Goal: Check status

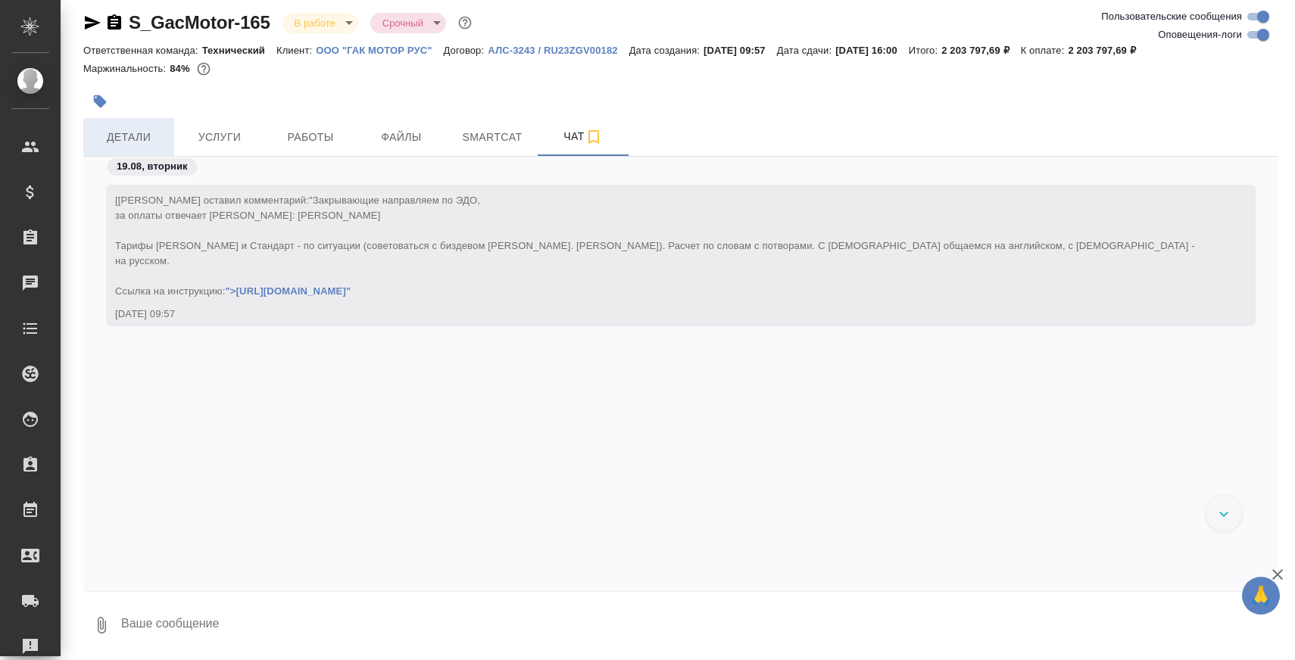
scroll to position [48685, 0]
click at [149, 144] on span "Детали" at bounding box center [128, 137] width 73 height 19
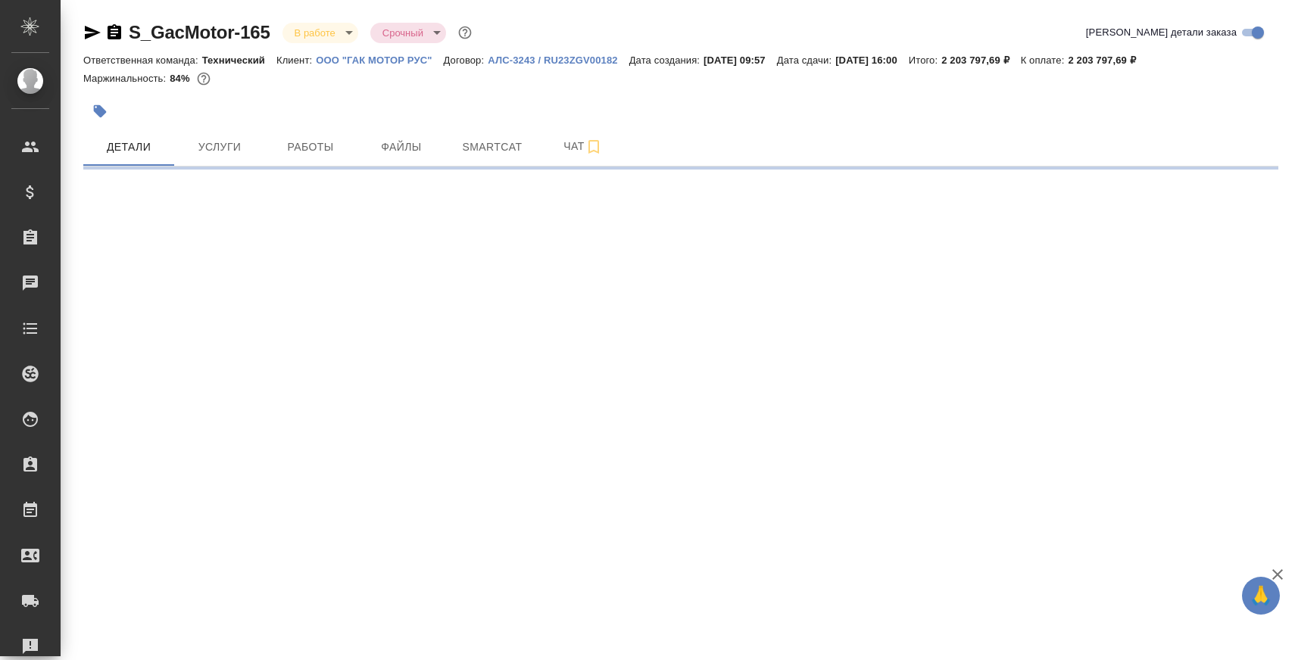
select select "RU"
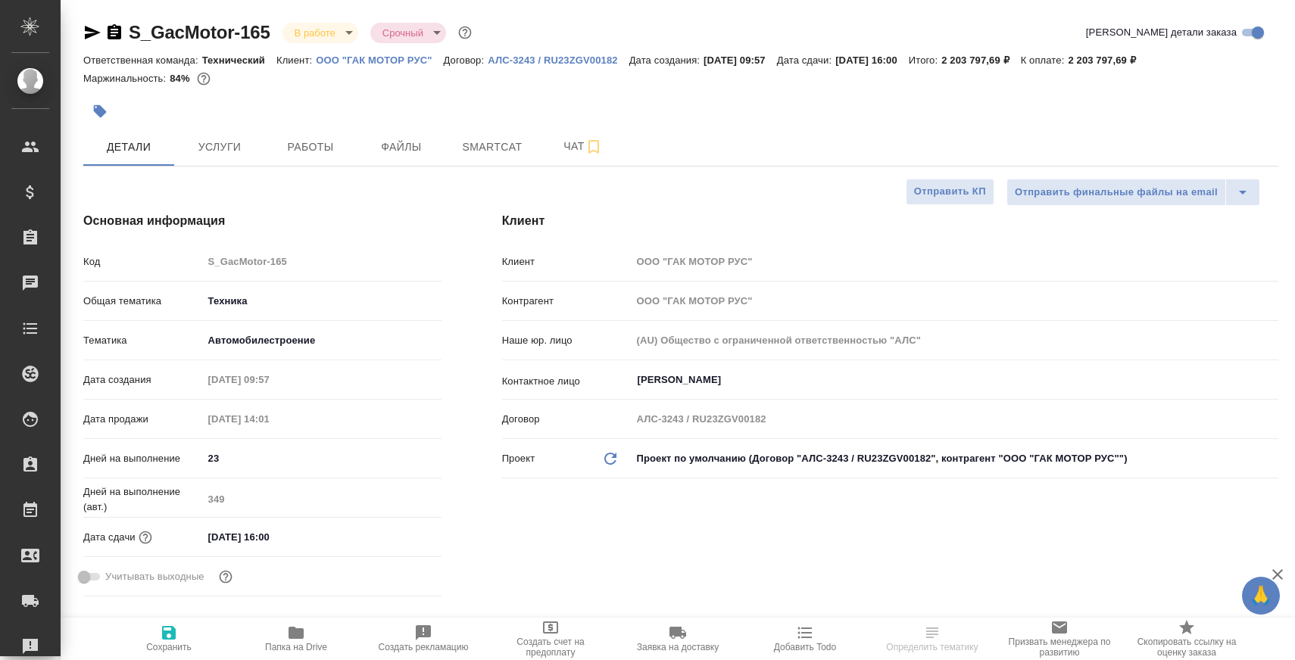
type textarea "x"
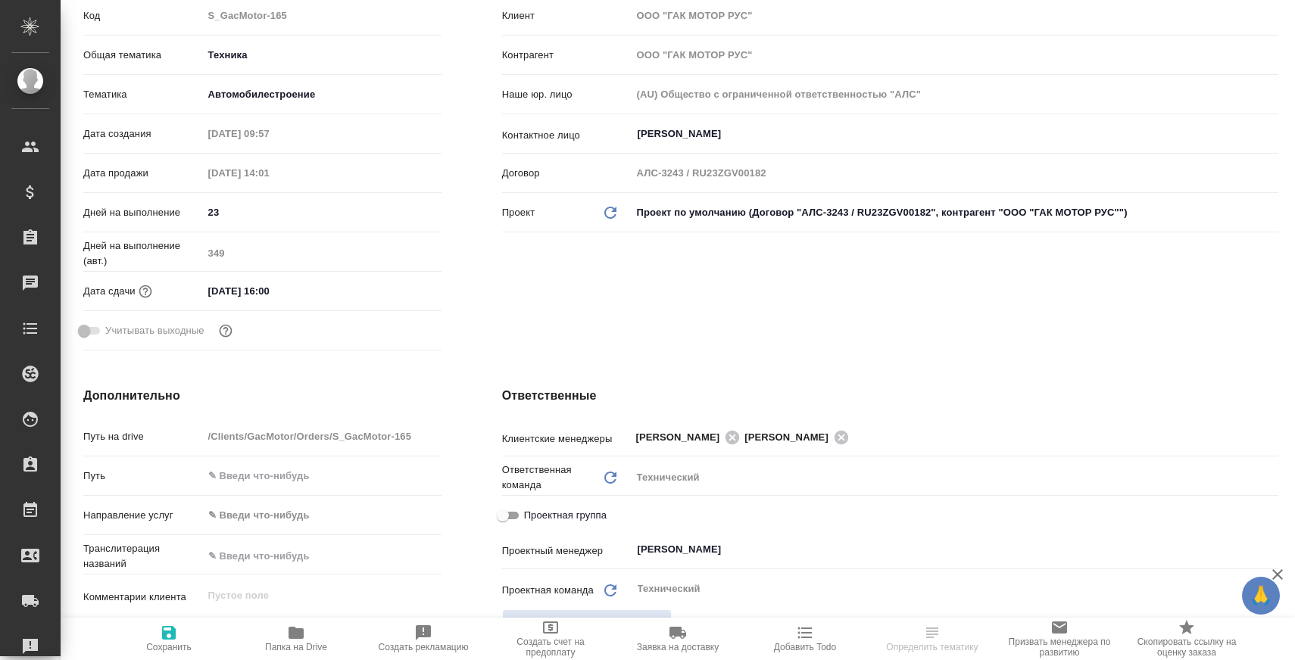
scroll to position [380, 0]
